Goal: Task Accomplishment & Management: Manage account settings

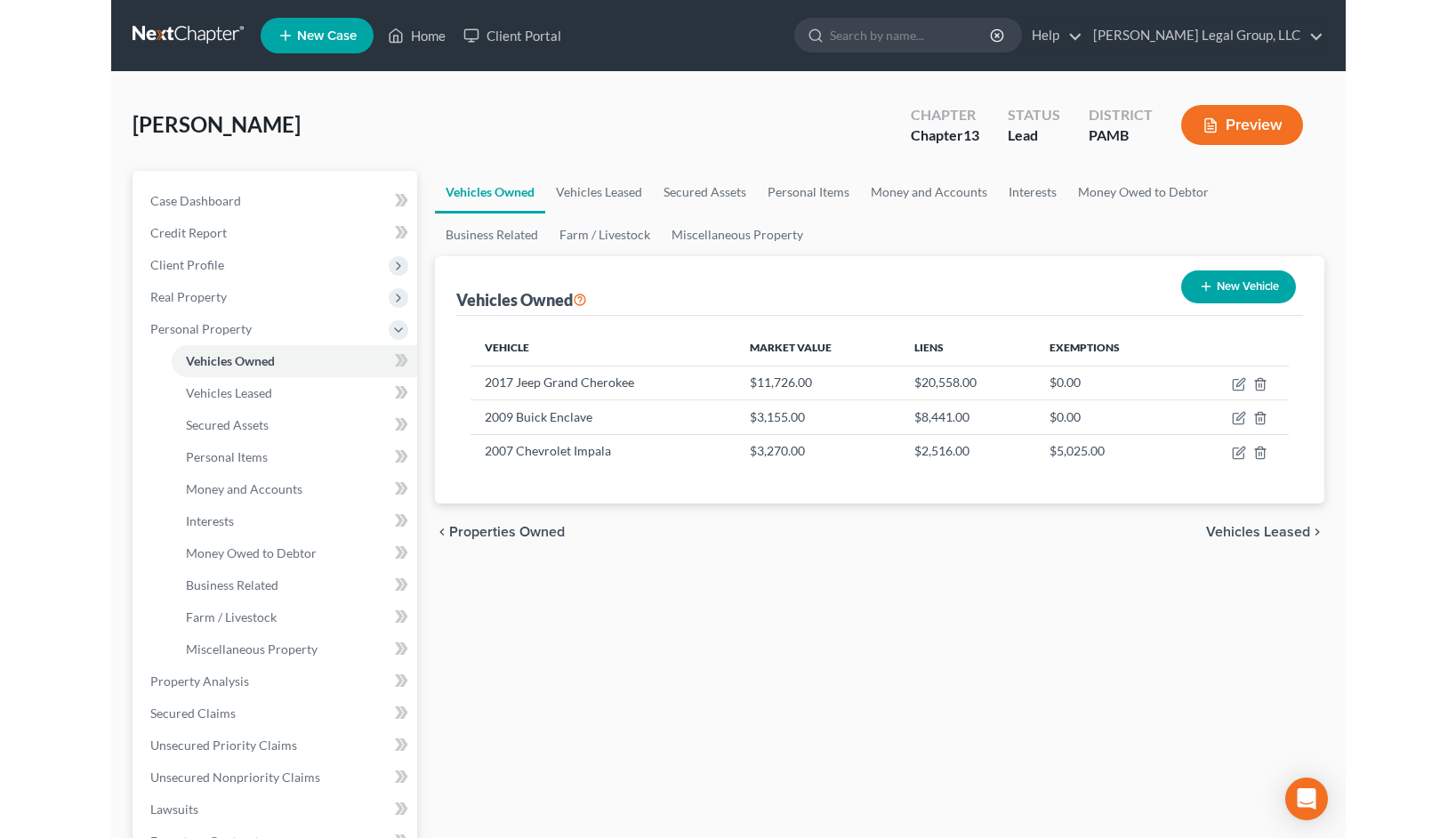
scroll to position [89, 0]
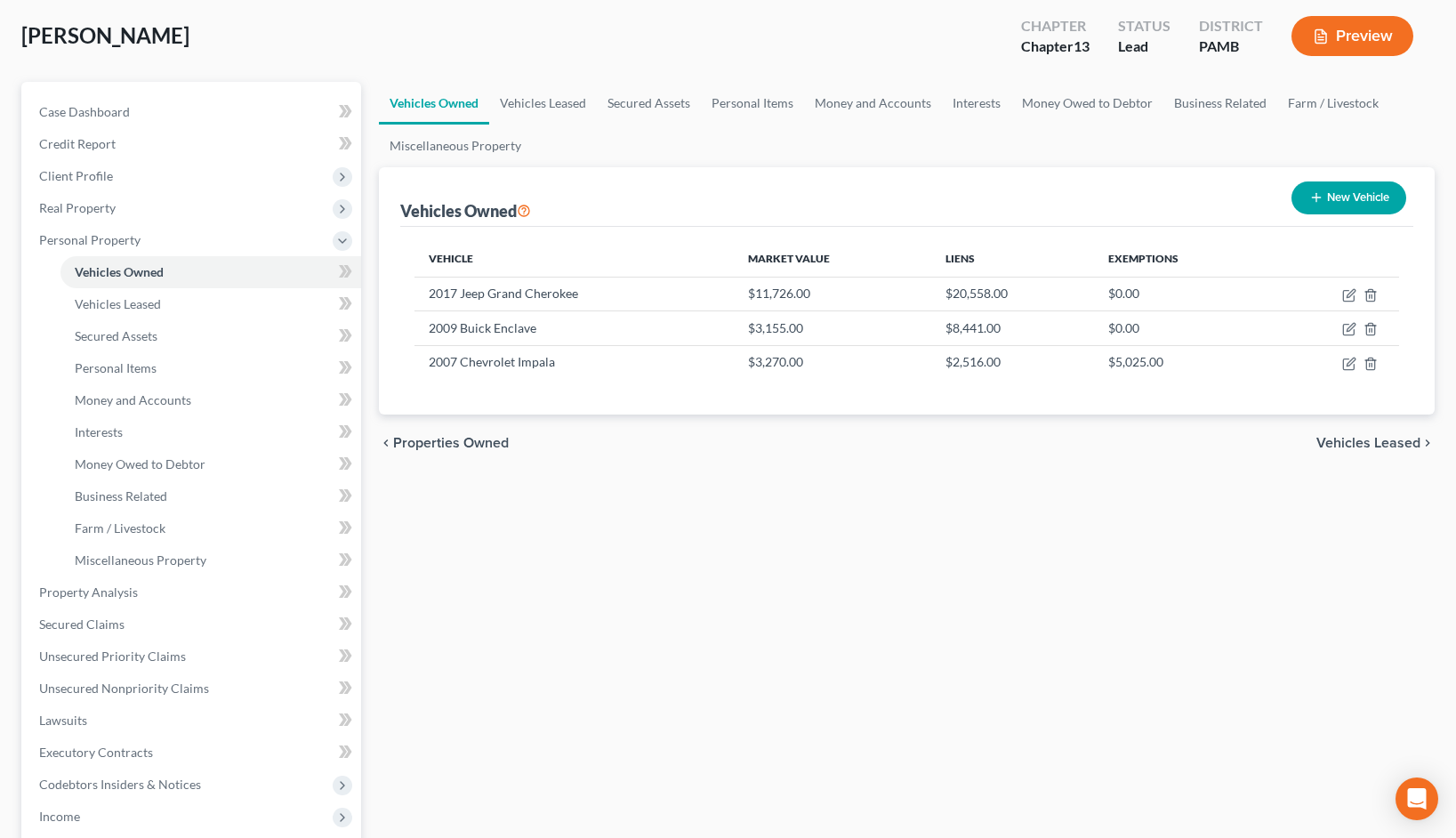
click at [817, 81] on div "Briggs, Walter Upgraded Chapter Chapter 13 Status Lead District PAMB Preview" at bounding box center [728, 43] width 1413 height 77
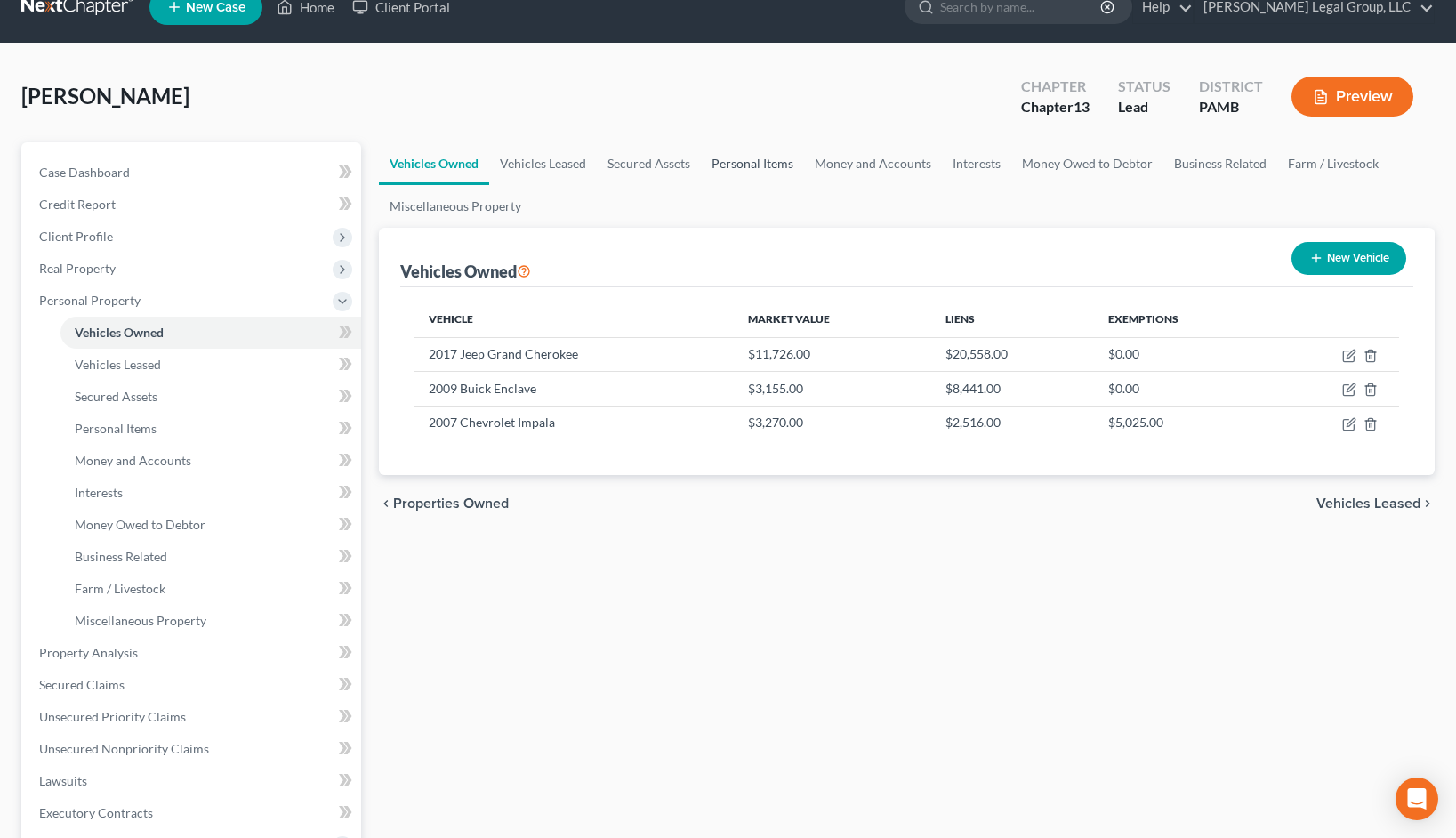
scroll to position [0, 0]
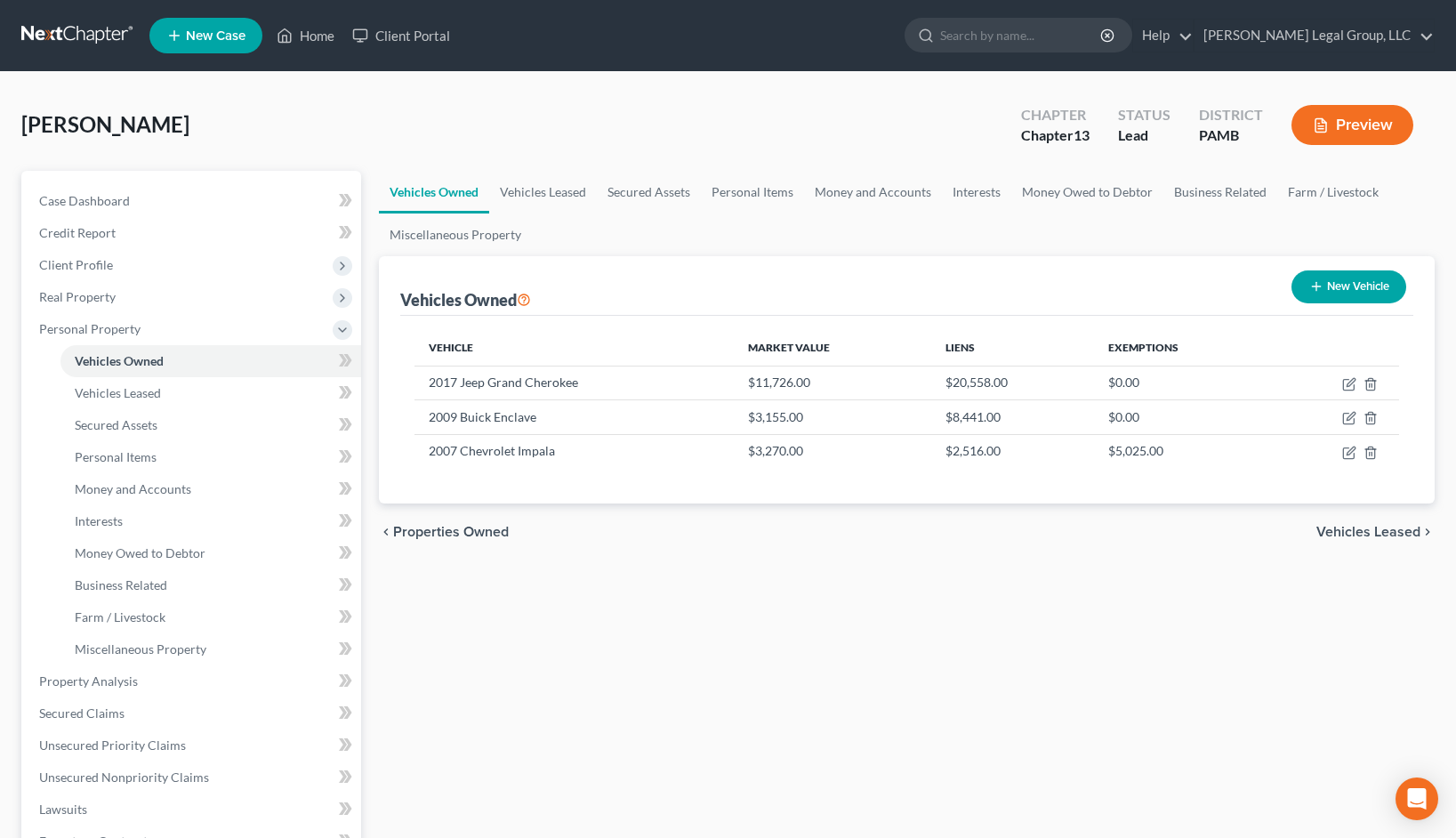
click at [123, 31] on link at bounding box center [78, 35] width 113 height 32
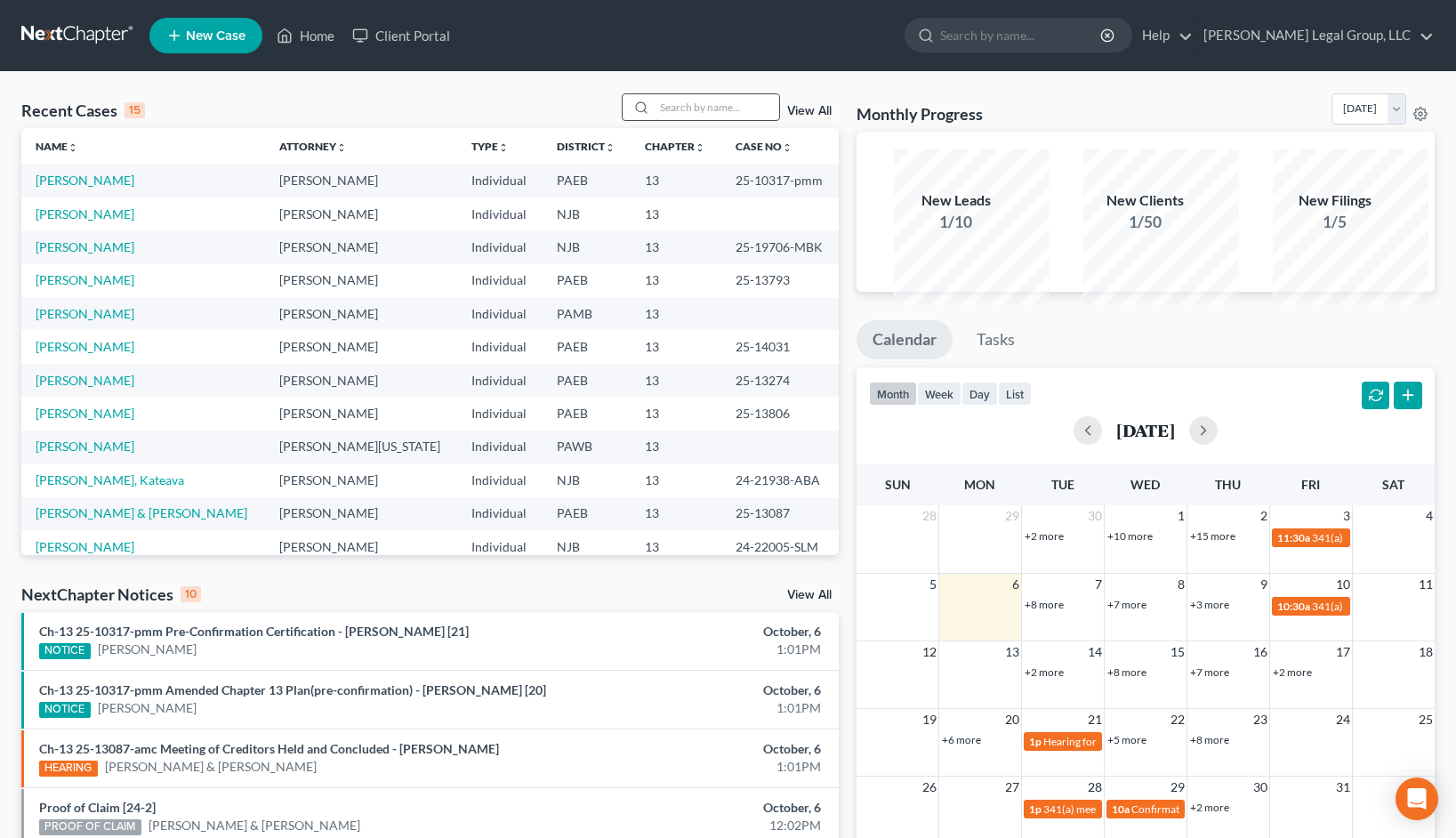
click at [674, 120] on input "search" at bounding box center [717, 107] width 125 height 26
type input "[PERSON_NAME]"
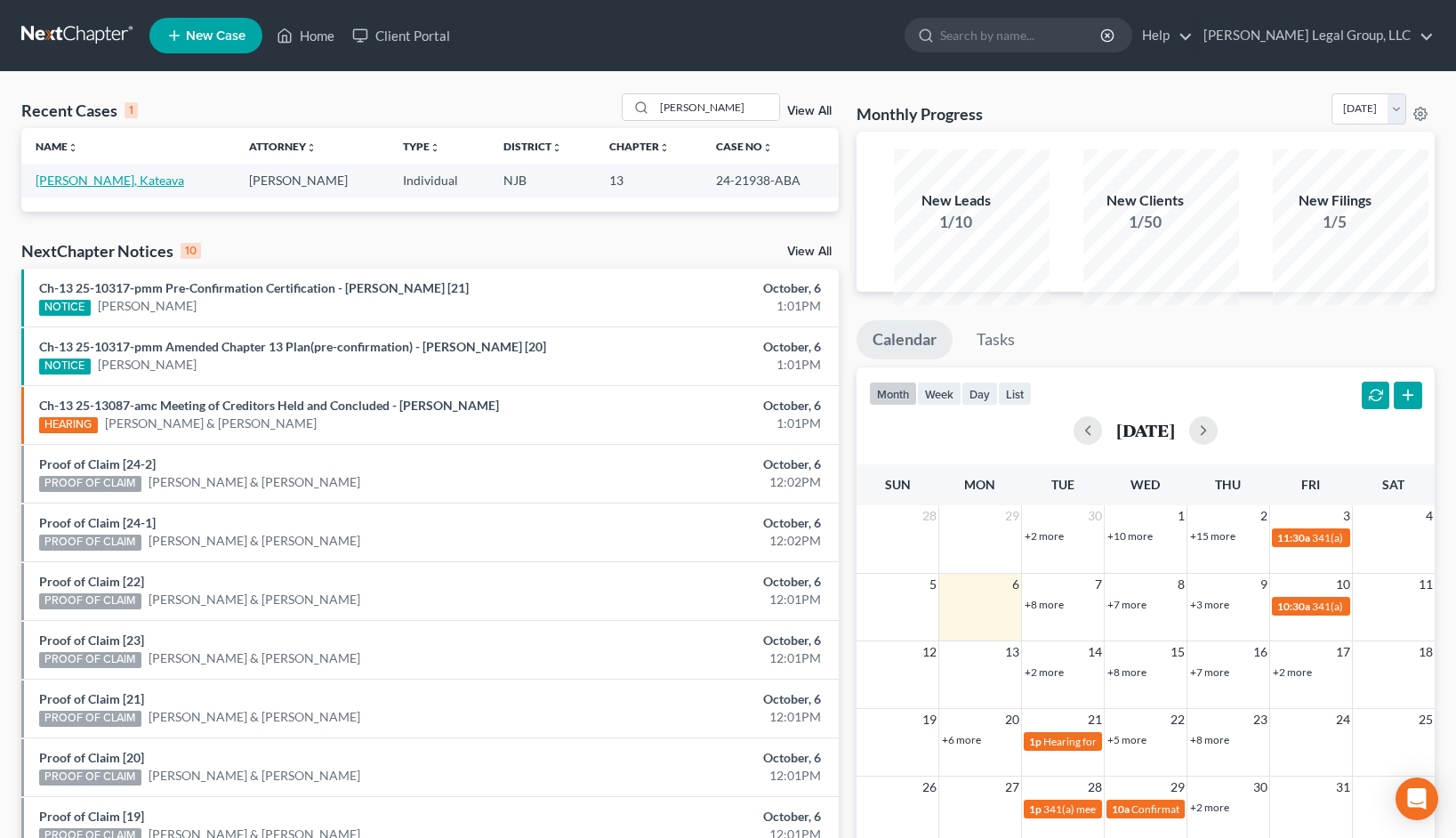
click at [118, 187] on link "[PERSON_NAME], Kateava" at bounding box center [110, 180] width 149 height 15
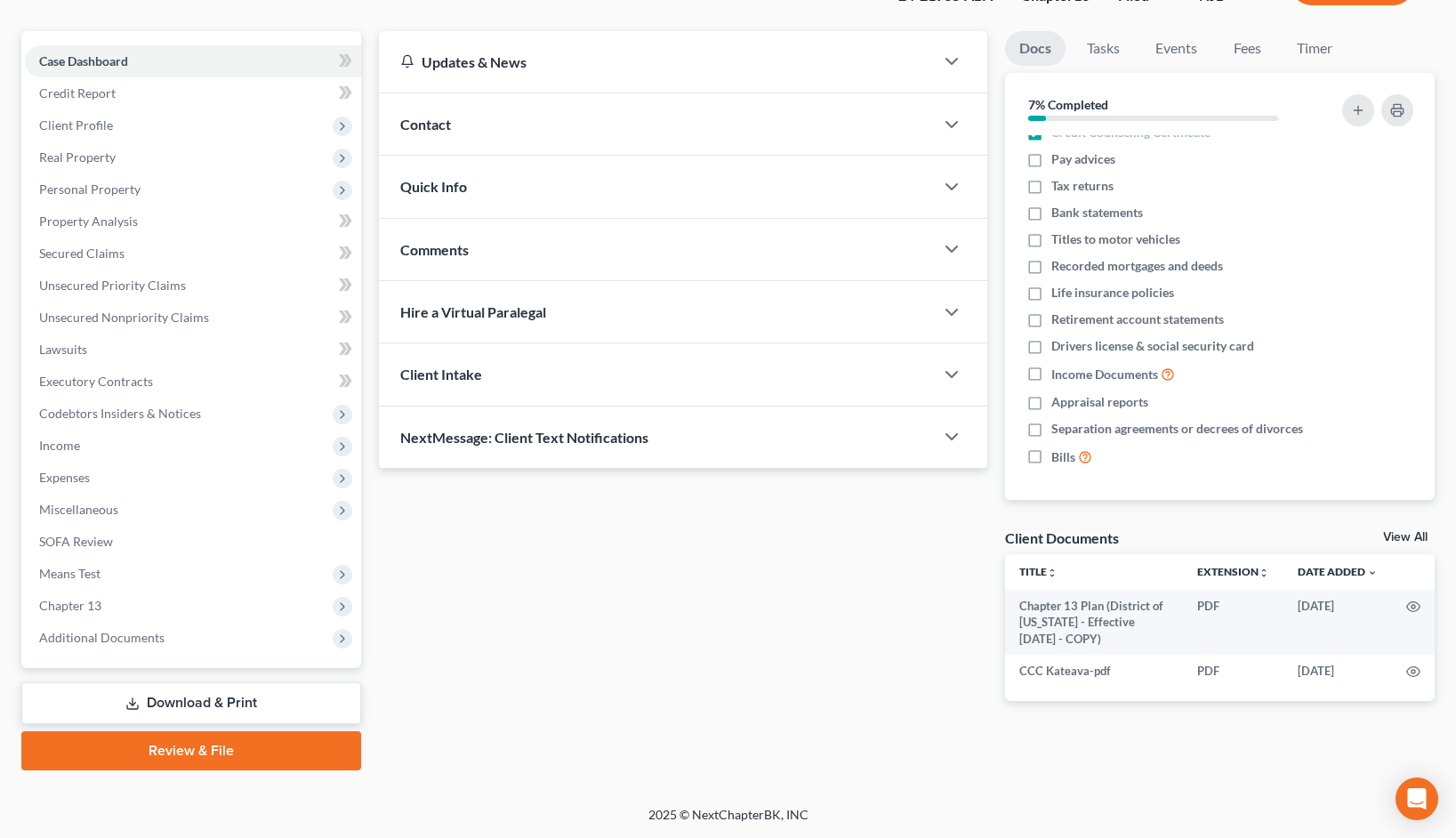
scroll to position [267, 0]
click at [160, 622] on span "Chapter 13" at bounding box center [193, 604] width 336 height 32
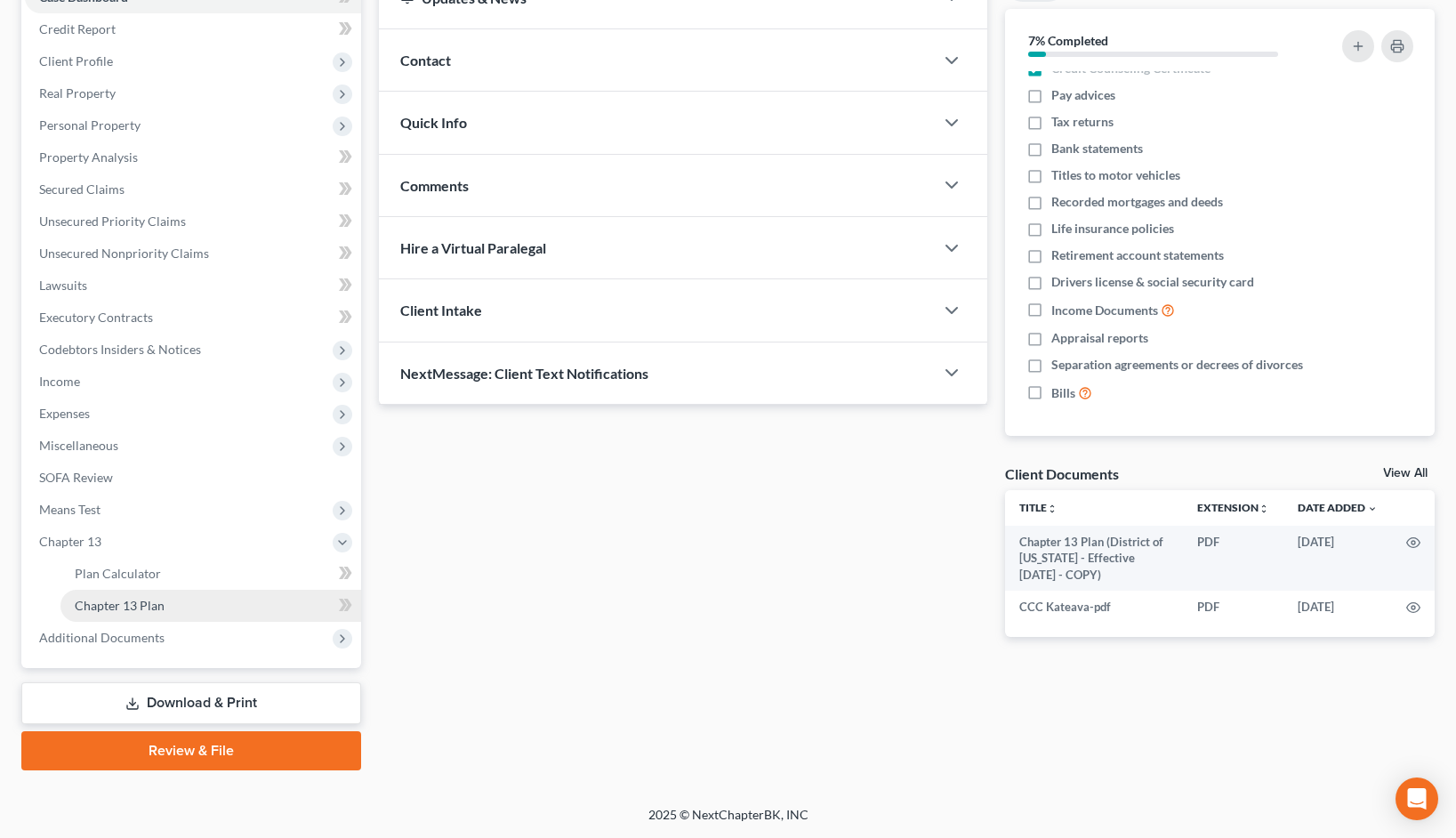
click at [213, 622] on link "Chapter 13 Plan" at bounding box center [210, 604] width 301 height 32
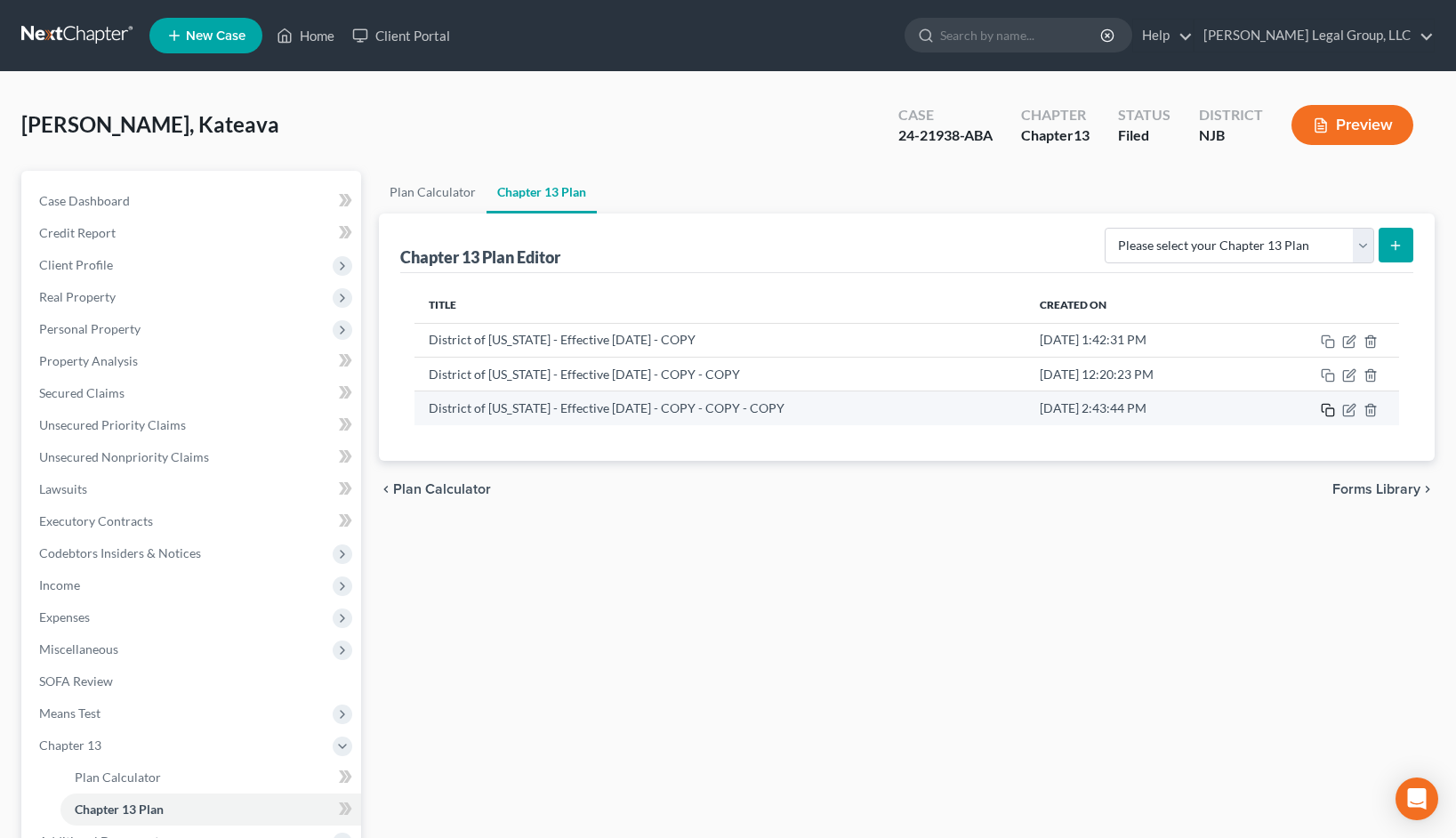
click at [1320, 417] on icon "button" at bounding box center [1327, 409] width 14 height 14
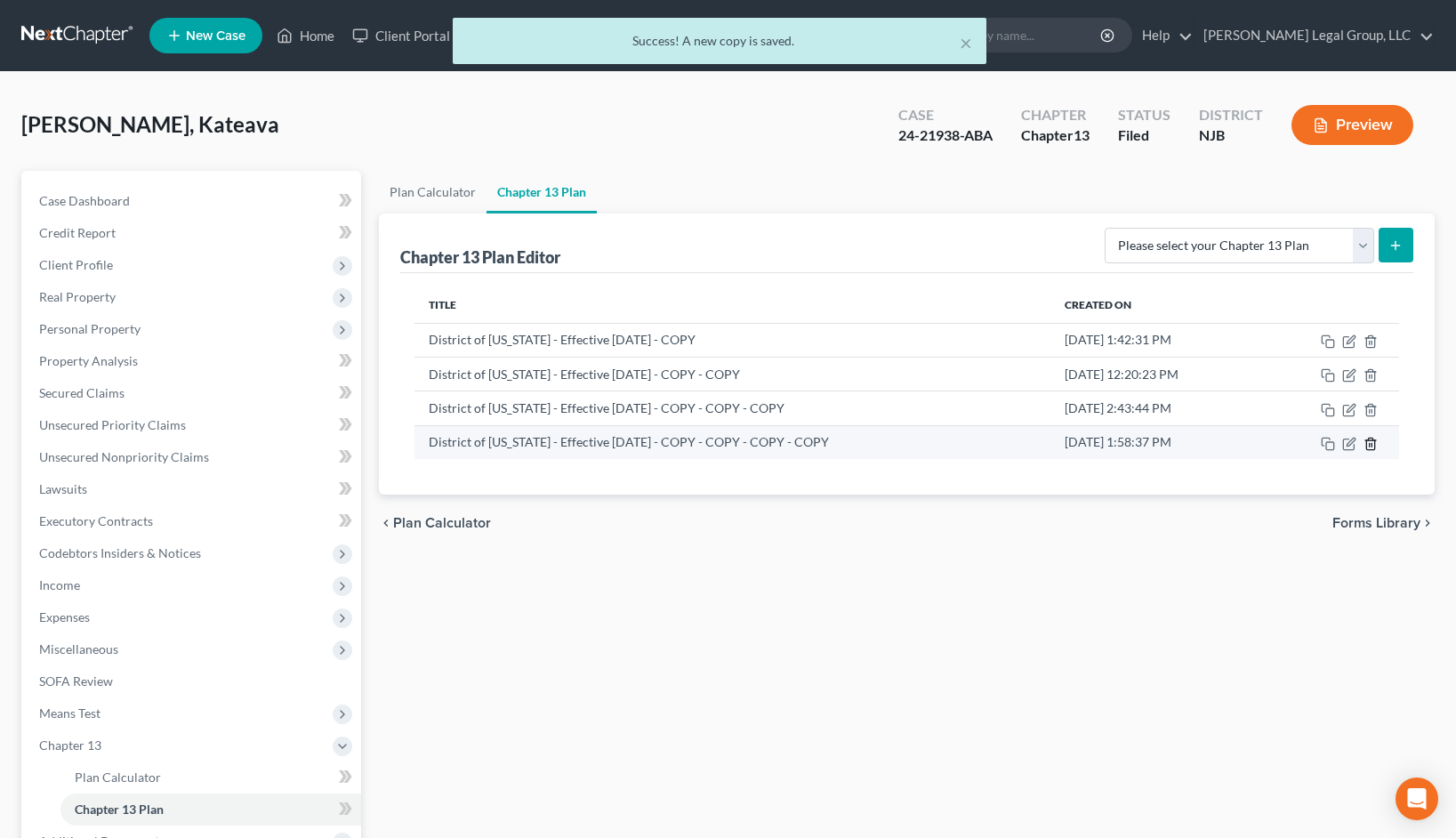
click at [1371, 446] on line "button" at bounding box center [1371, 445] width 0 height 4
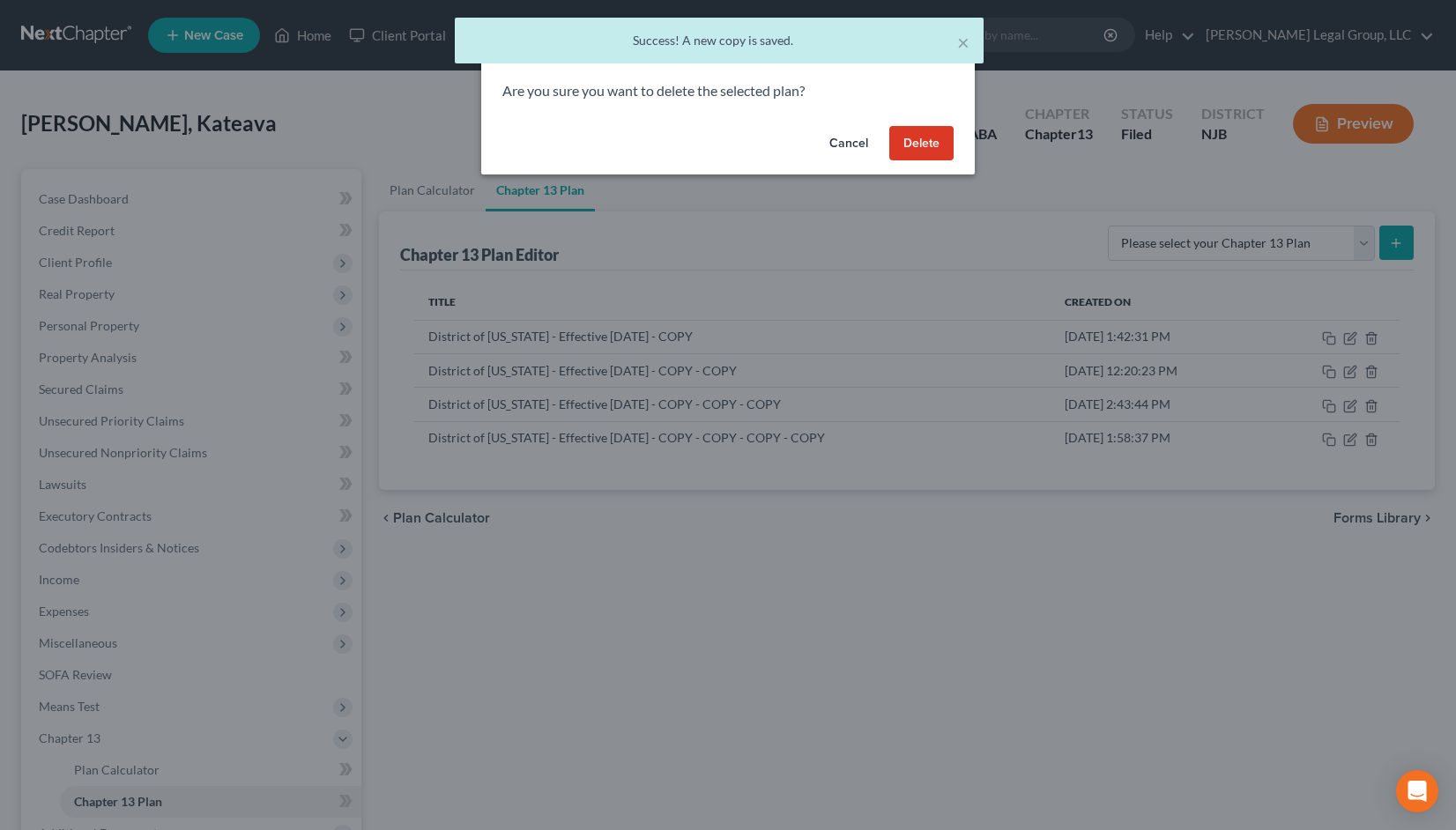
click at [953, 161] on button "Delete" at bounding box center [922, 143] width 65 height 35
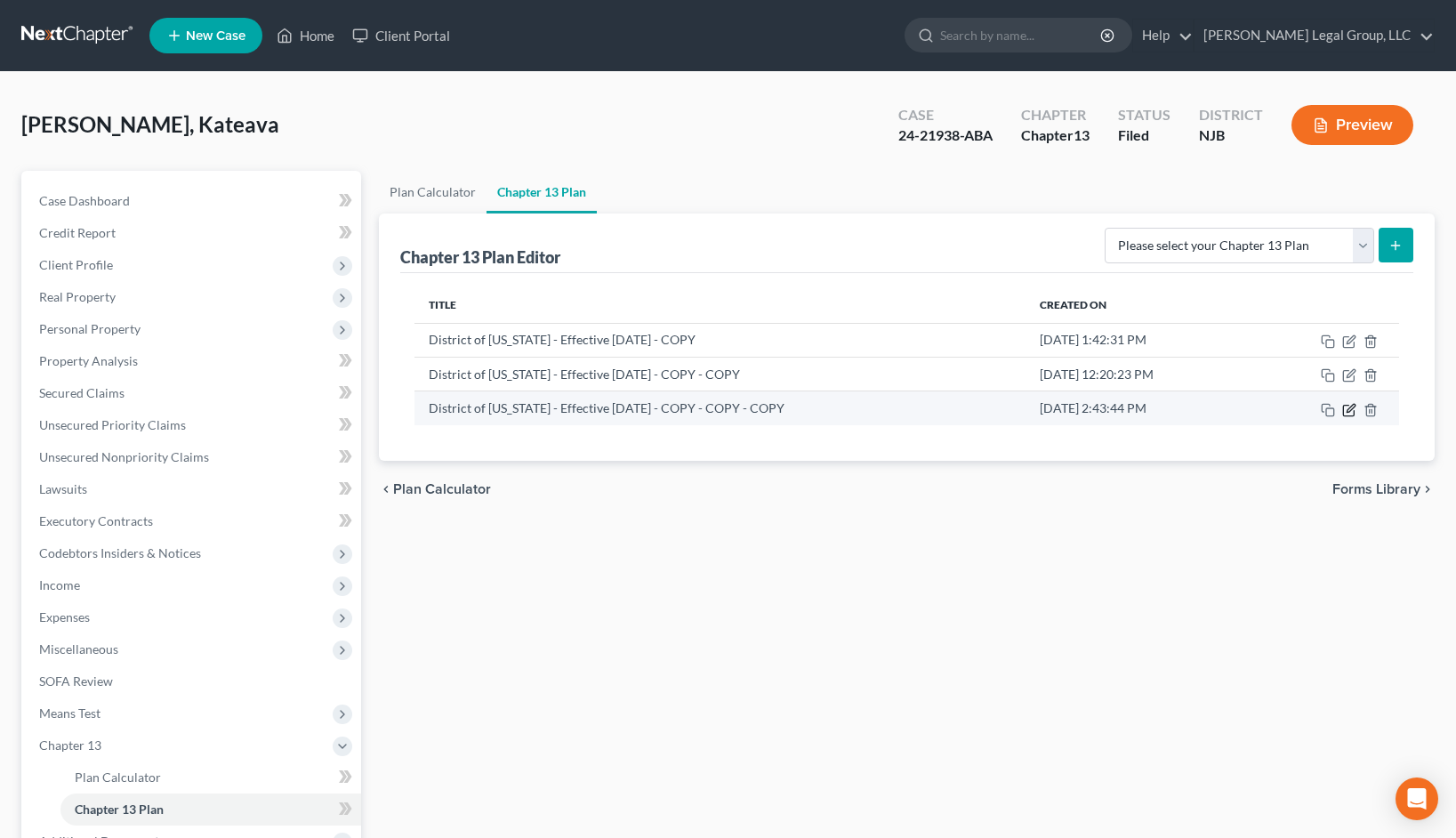
click at [1342, 417] on icon "button" at bounding box center [1348, 409] width 14 height 14
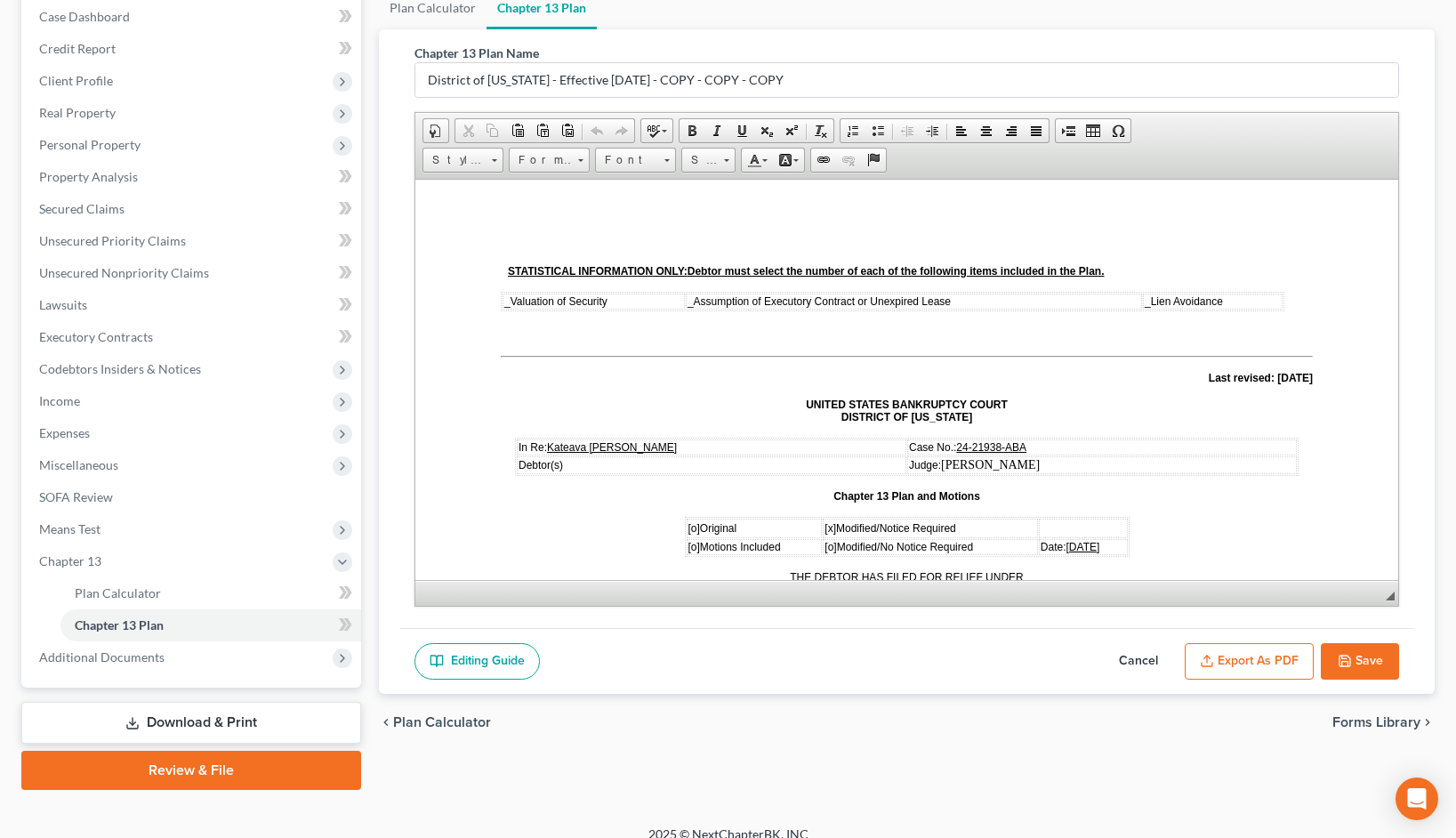
scroll to position [267, 0]
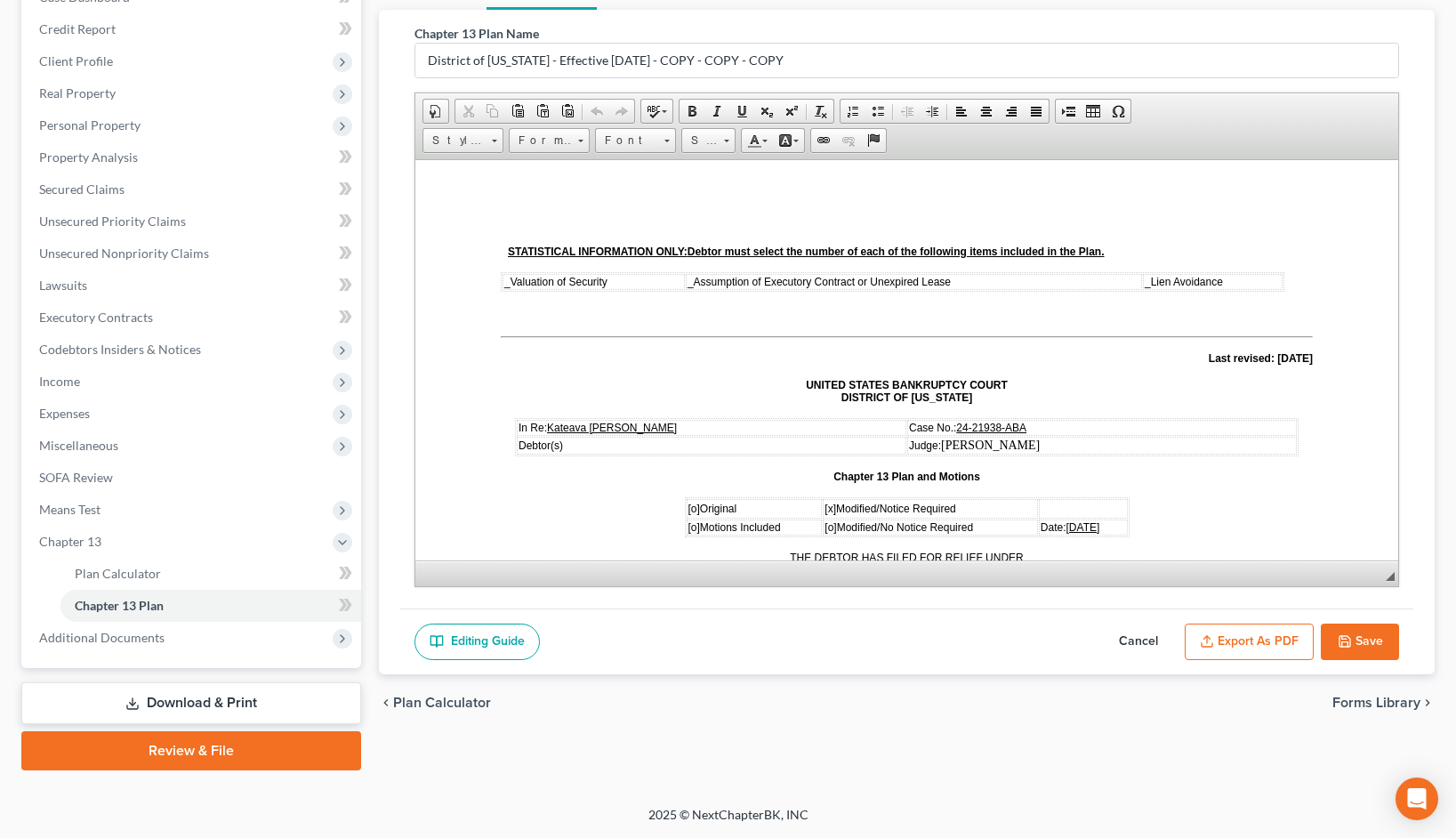
click at [1099, 659] on button "Cancel" at bounding box center [1138, 642] width 78 height 37
